Goal: Check status: Check status

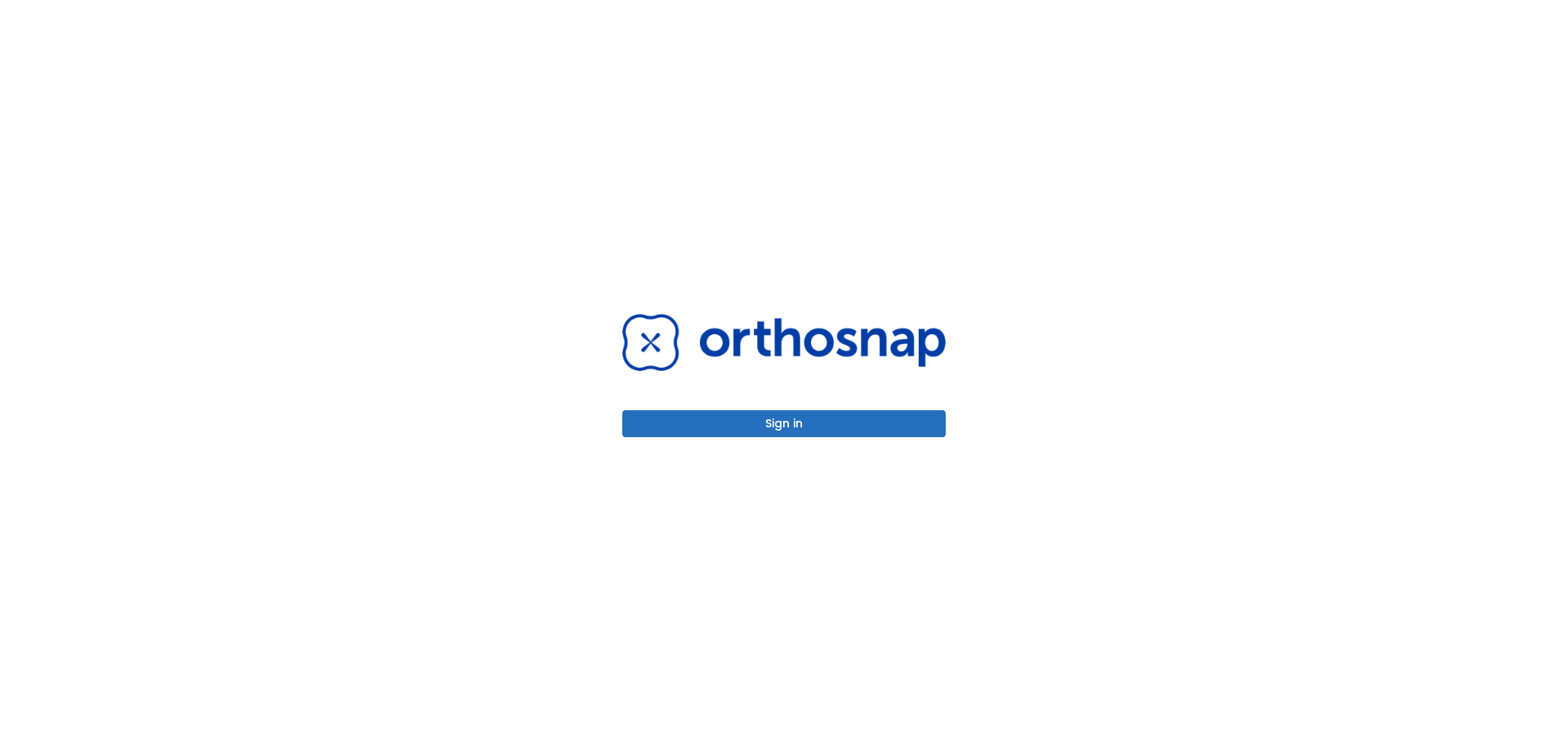
click at [888, 429] on button "Sign in" at bounding box center [784, 424] width 323 height 27
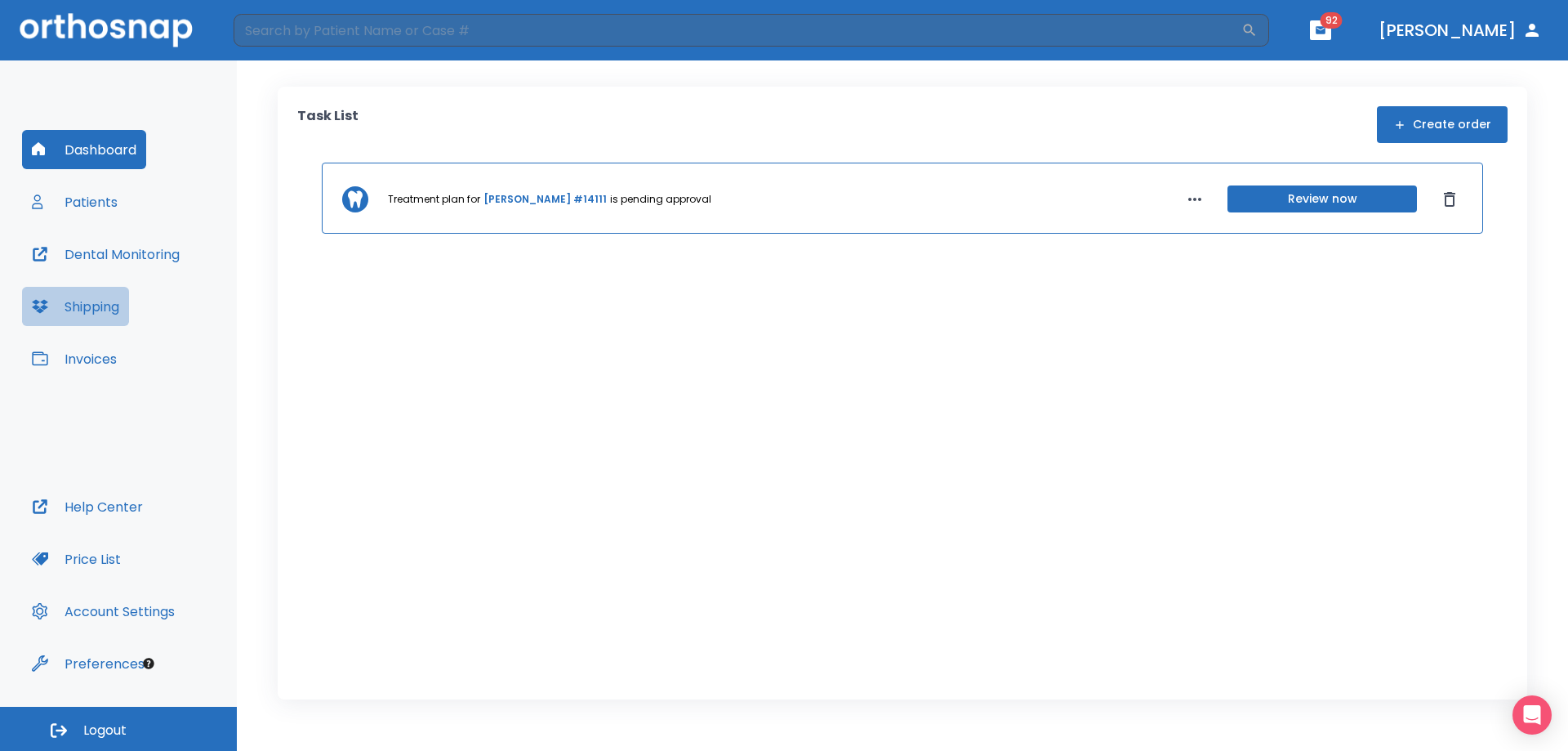
click at [91, 310] on button "Shipping" at bounding box center [75, 307] width 107 height 39
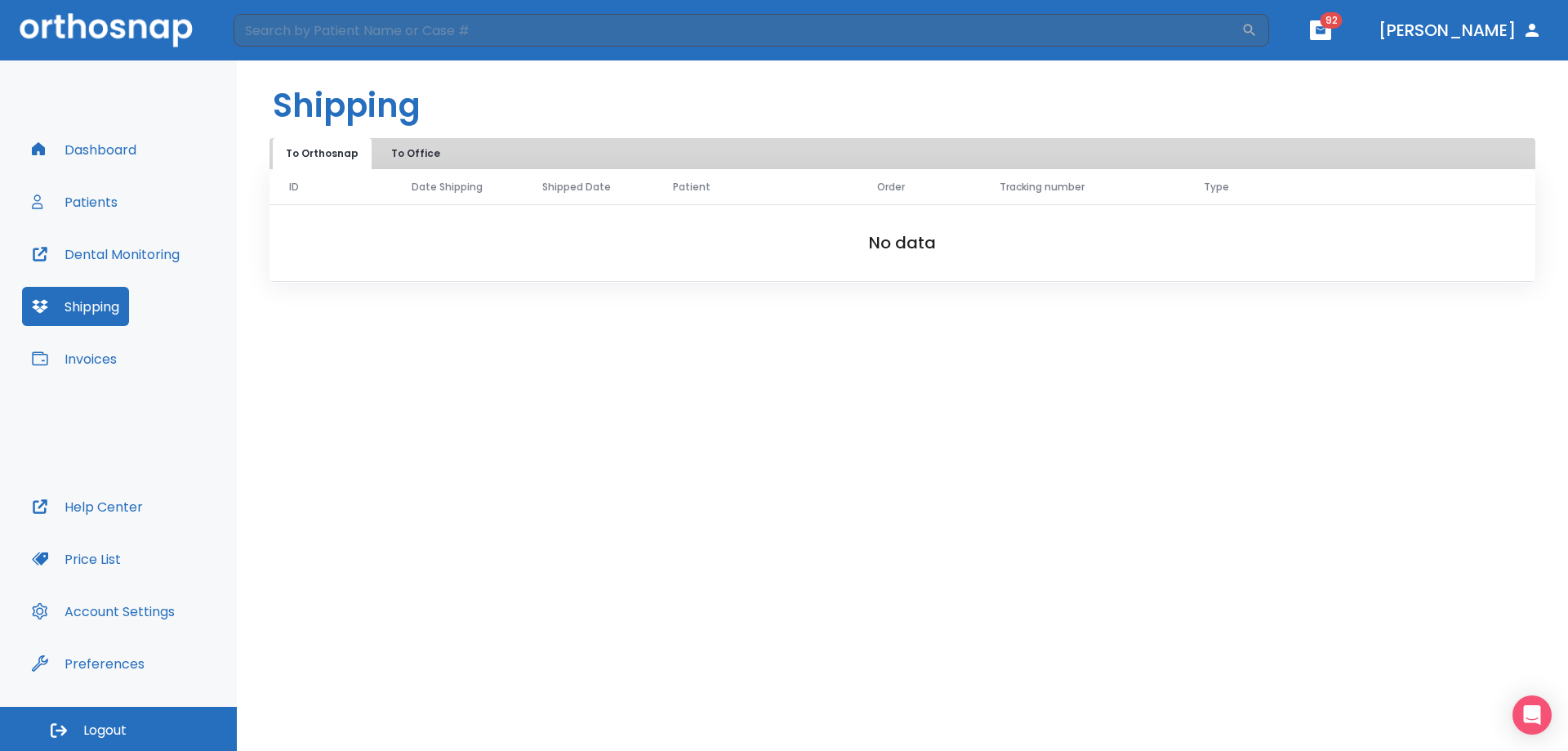
click at [416, 138] on div "Shipping To Orthosnap To Office ID Date Shipping Shipped Date Patient Order Tra…" at bounding box center [903, 405] width 1332 height 690
click at [414, 152] on button "To Office" at bounding box center [415, 153] width 82 height 31
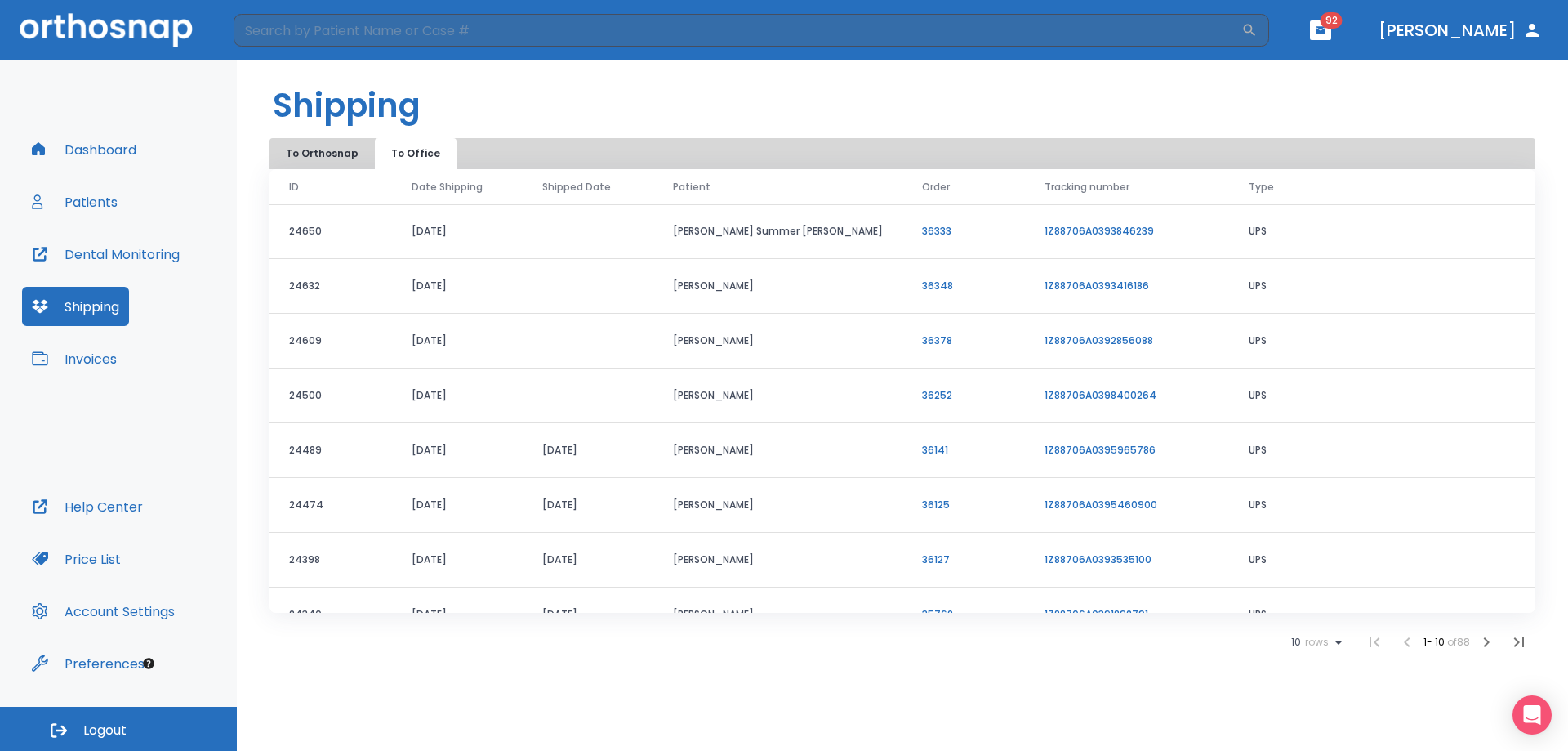
click at [1112, 235] on td "1Z88706A0393846239" at bounding box center [1127, 231] width 204 height 55
click at [1094, 230] on link "1Z88706A0393846239" at bounding box center [1099, 231] width 110 height 14
